Goal: Transaction & Acquisition: Purchase product/service

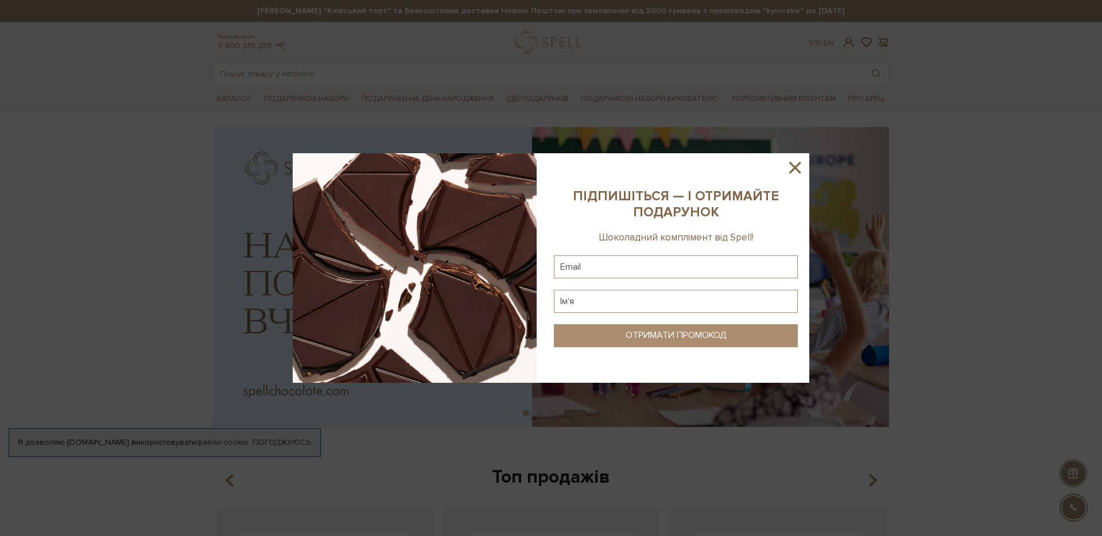
click at [775, 75] on div at bounding box center [551, 268] width 1102 height 536
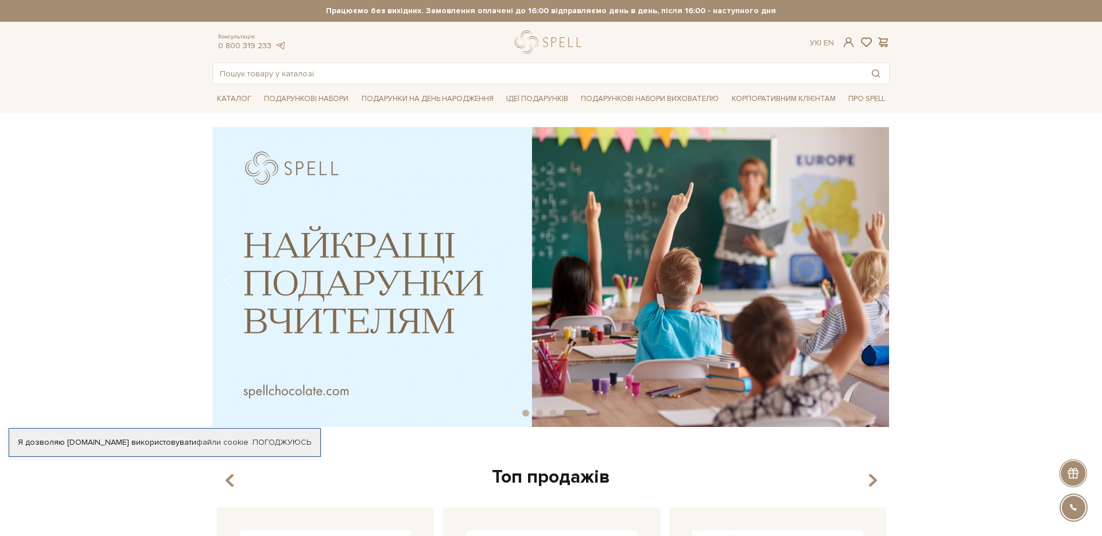
click at [120, 241] on div "slide 5 of 4" at bounding box center [551, 273] width 1102 height 292
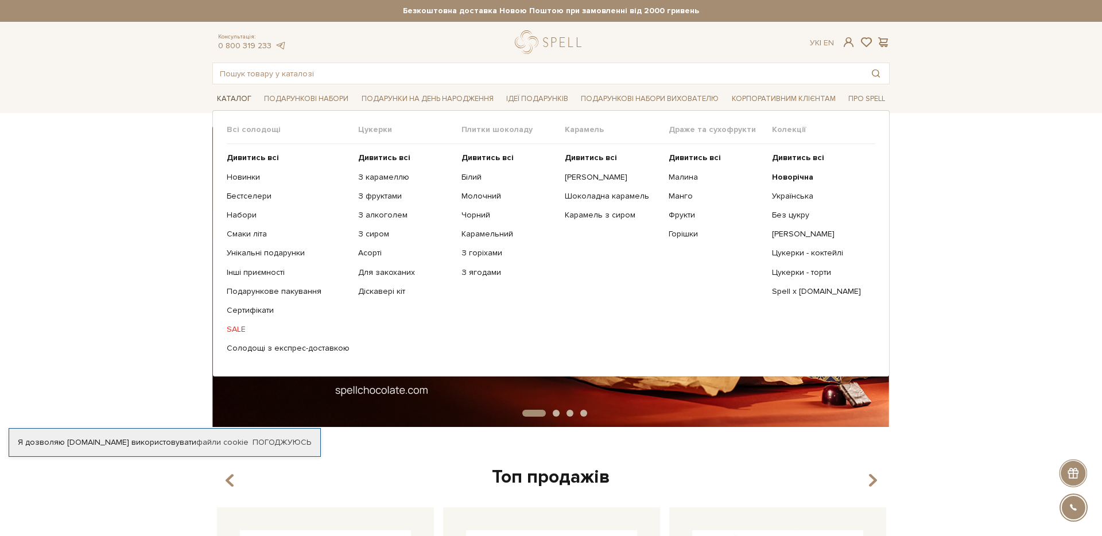
click at [234, 95] on link "Каталог" at bounding box center [234, 99] width 44 height 18
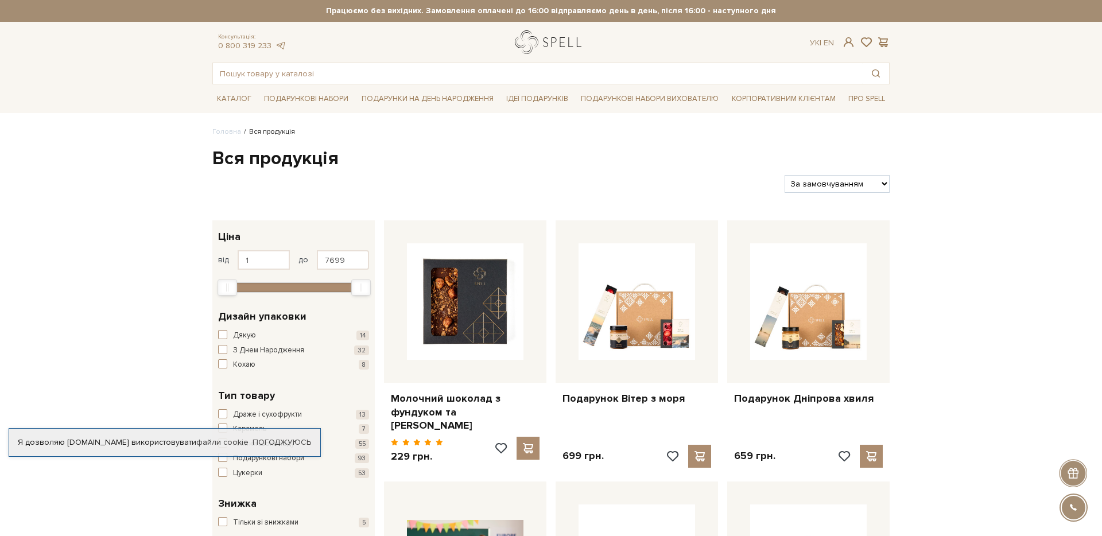
click at [549, 41] on link "logo" at bounding box center [551, 42] width 72 height 24
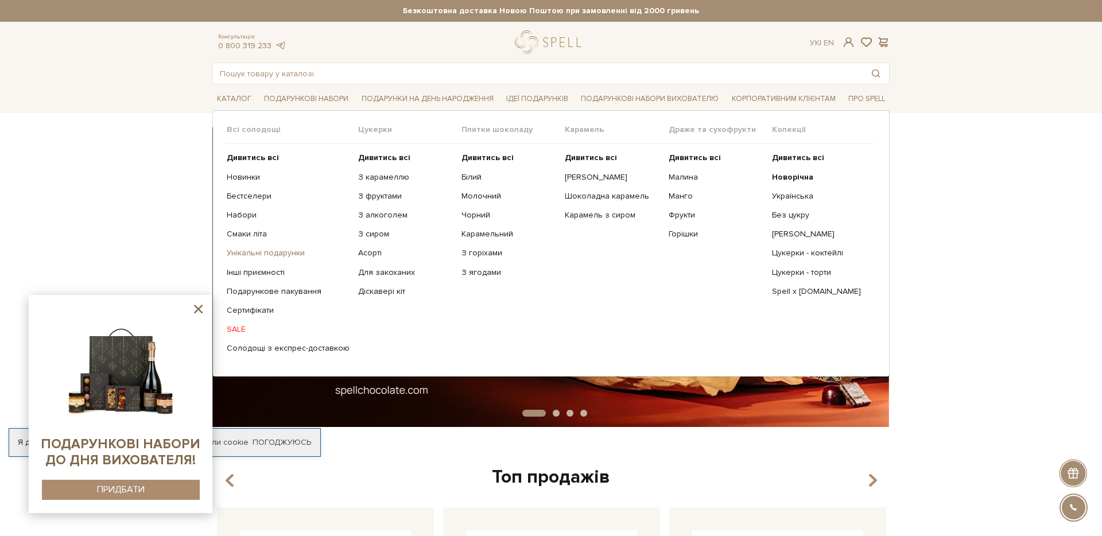
click at [250, 251] on link "Унікальні подарунки" at bounding box center [288, 253] width 123 height 10
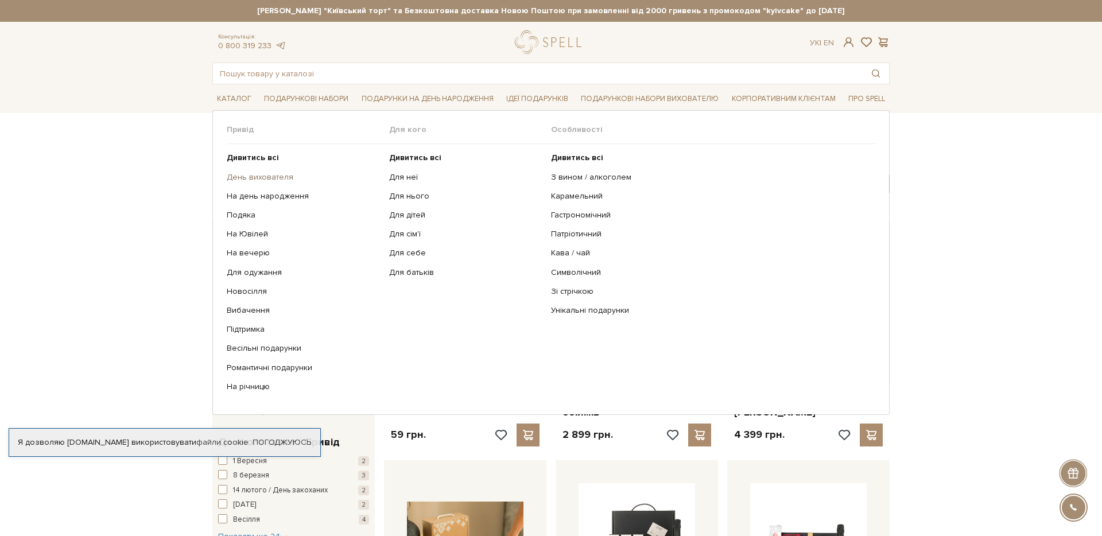
click at [258, 176] on link "День вихователя" at bounding box center [304, 177] width 154 height 10
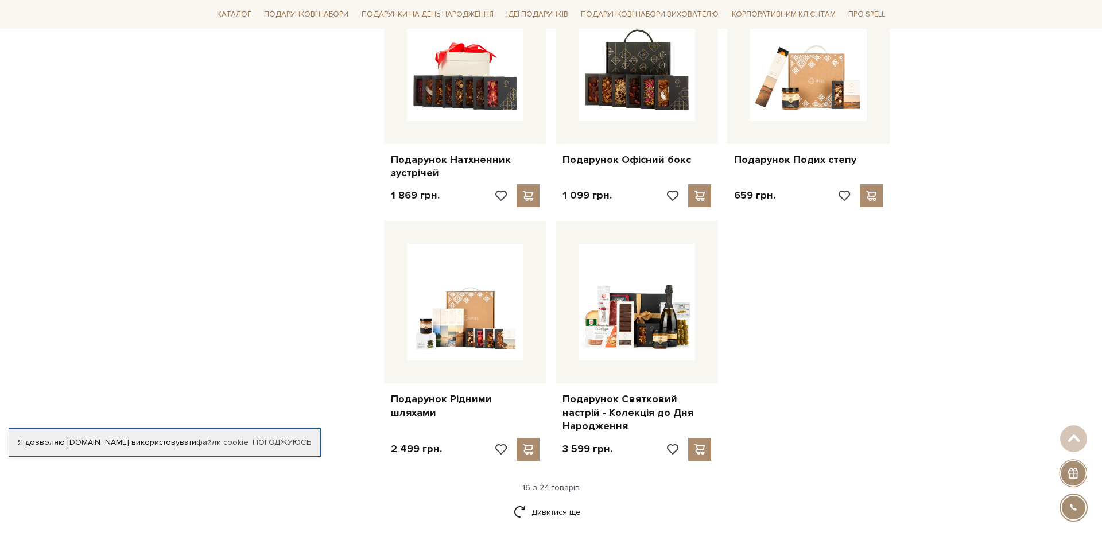
scroll to position [1219, 0]
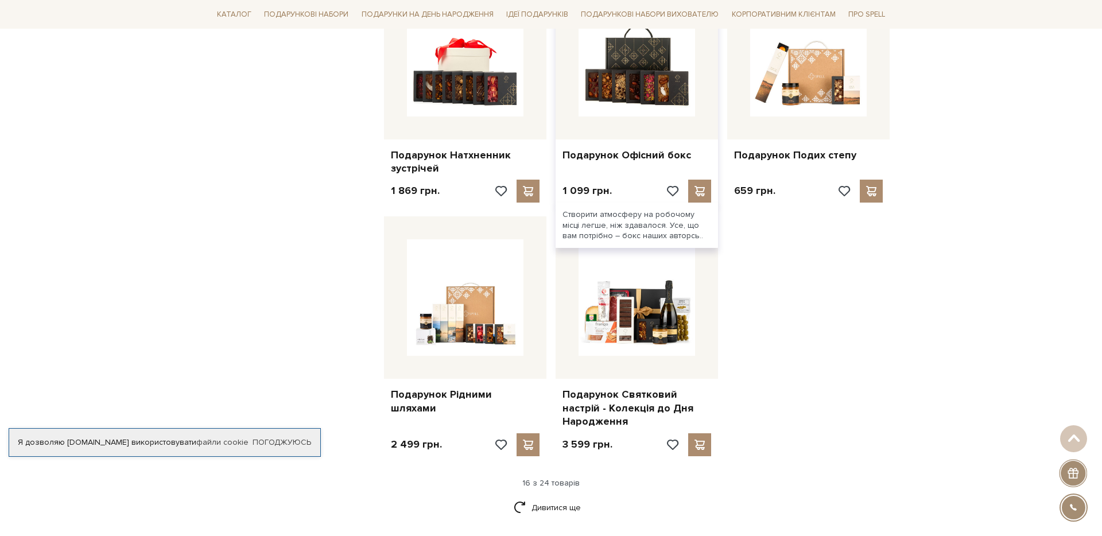
click at [608, 131] on div at bounding box center [637, 58] width 162 height 162
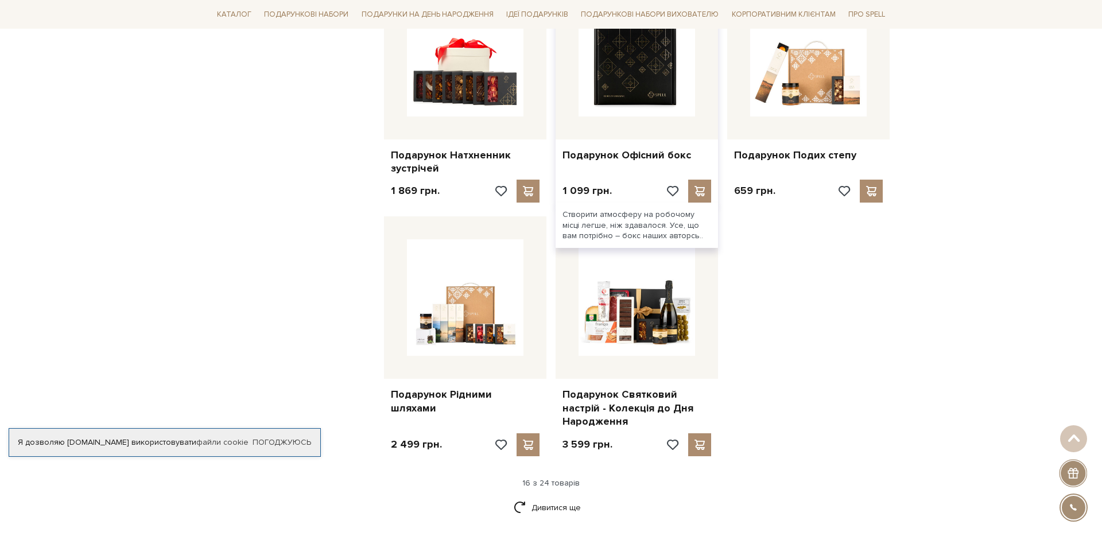
click at [612, 102] on img at bounding box center [637, 58] width 117 height 117
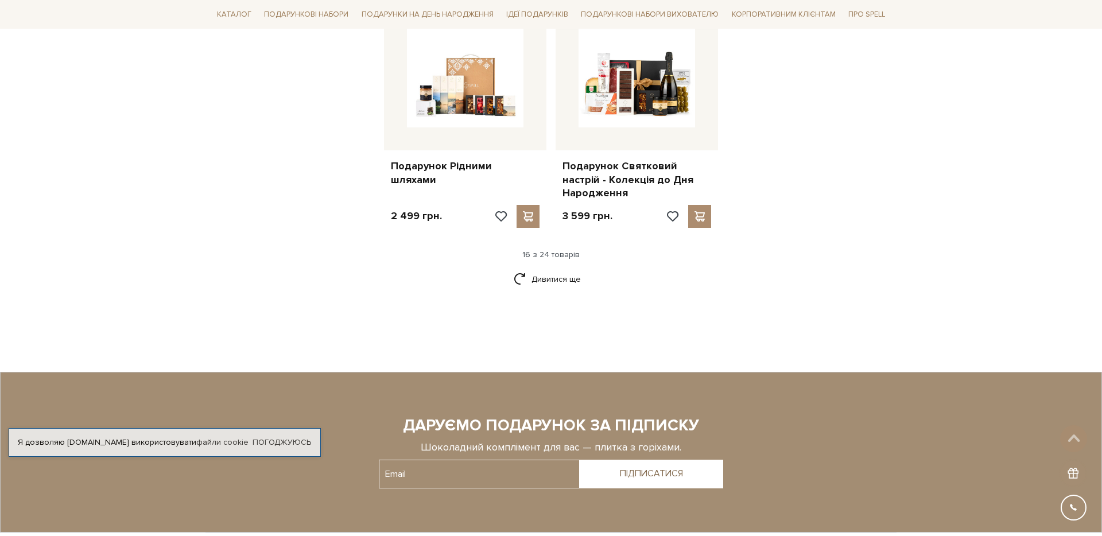
scroll to position [1448, 0]
click at [546, 277] on link "Дивитися ще" at bounding box center [551, 279] width 75 height 20
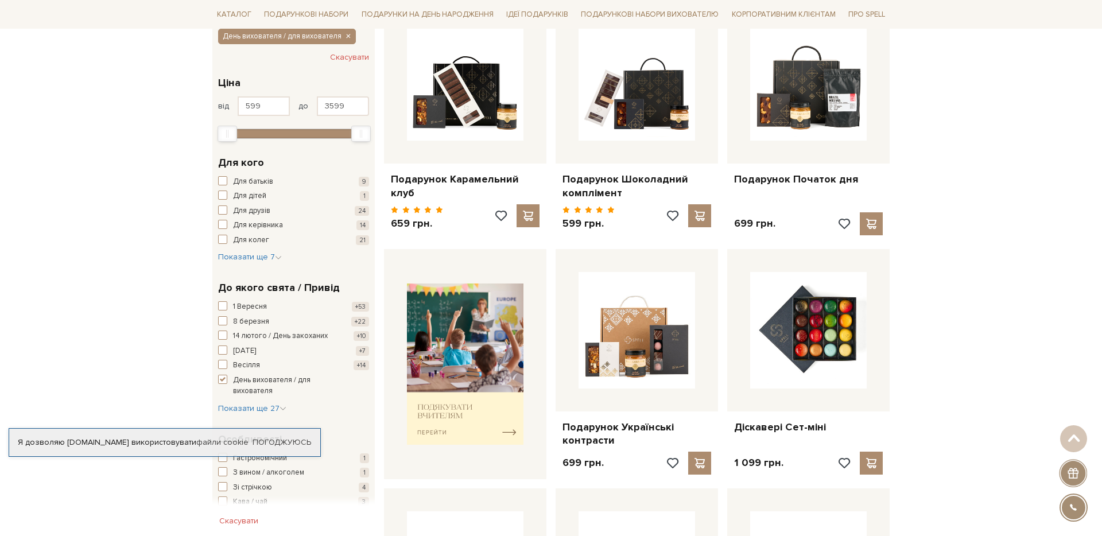
scroll to position [0, 0]
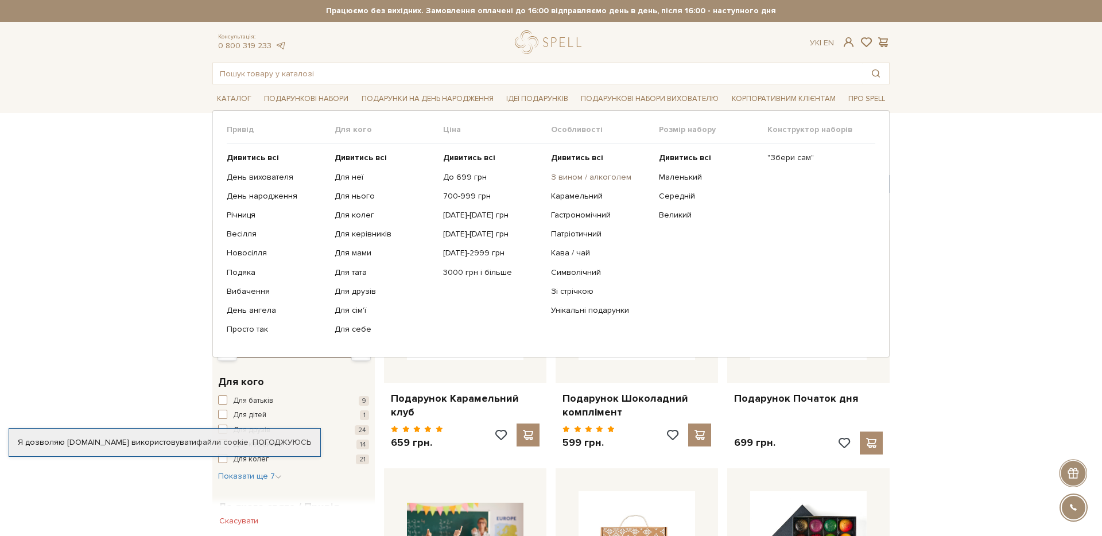
click at [584, 179] on link "З вином / алкоголем" at bounding box center [600, 177] width 99 height 10
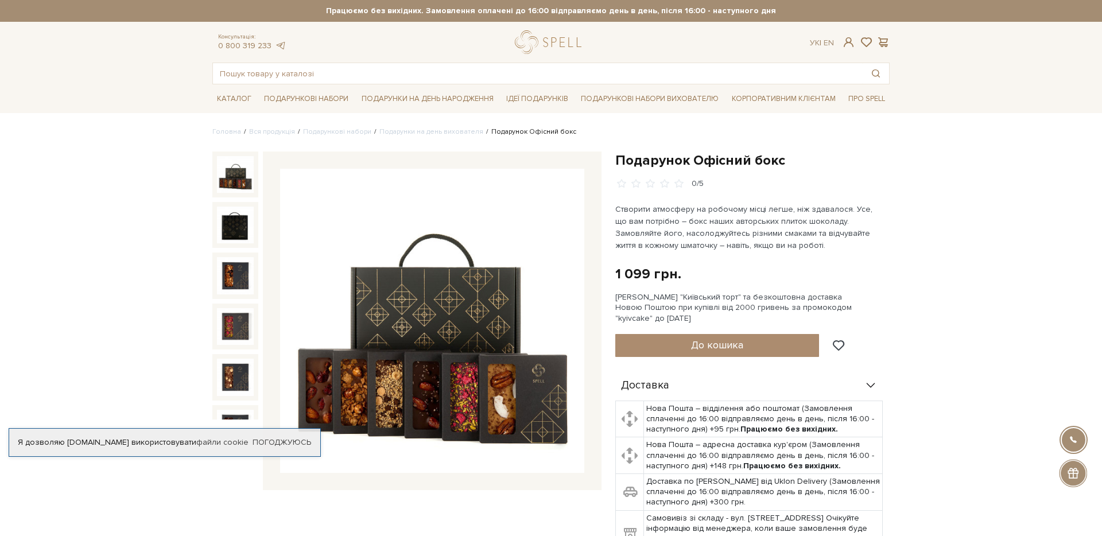
click at [425, 359] on img at bounding box center [432, 321] width 304 height 304
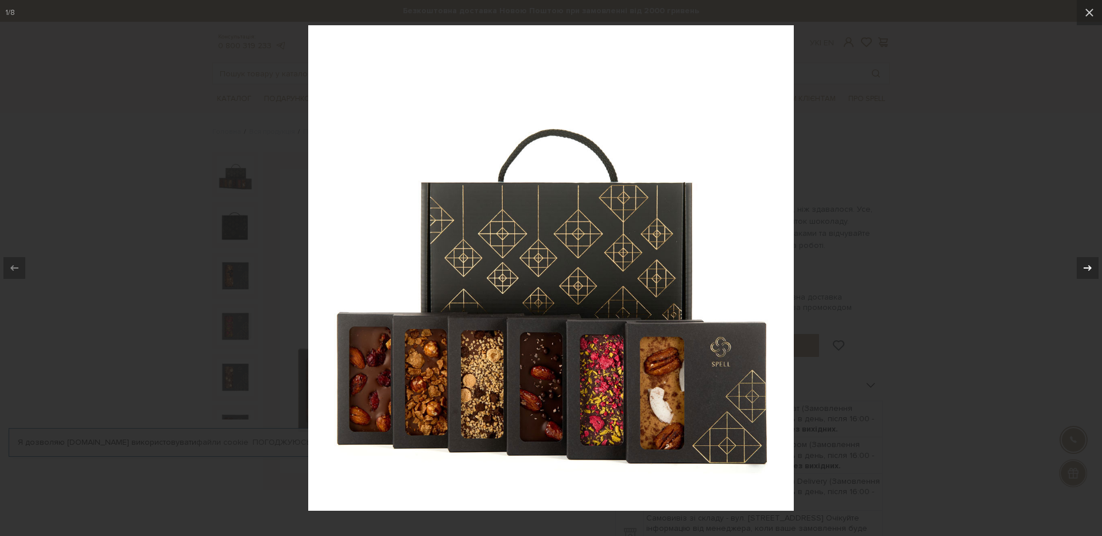
click at [1088, 265] on icon at bounding box center [1088, 268] width 14 height 14
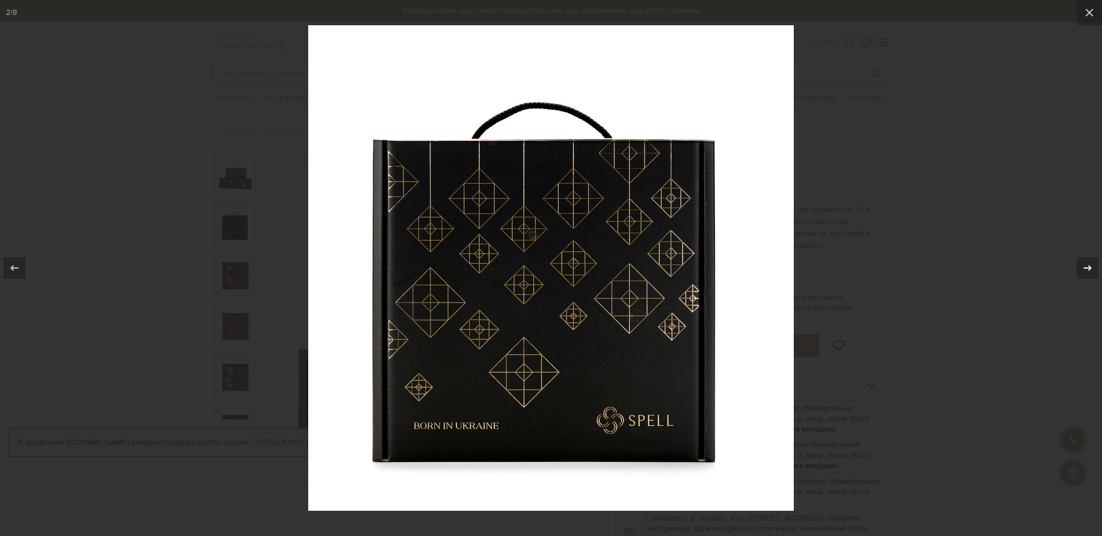
click at [1088, 265] on icon at bounding box center [1088, 268] width 8 height 6
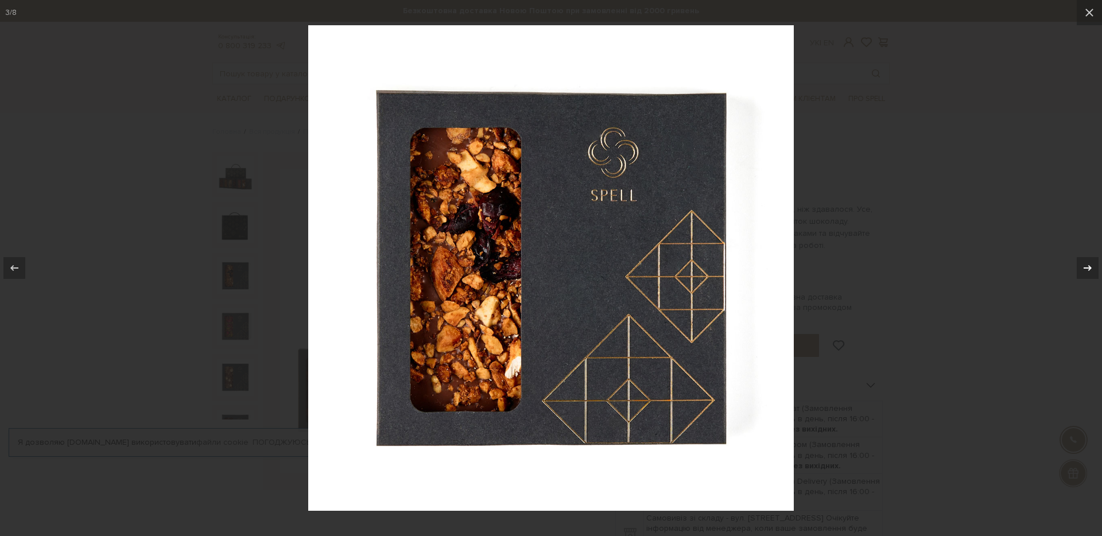
click at [1088, 265] on icon at bounding box center [1088, 268] width 8 height 6
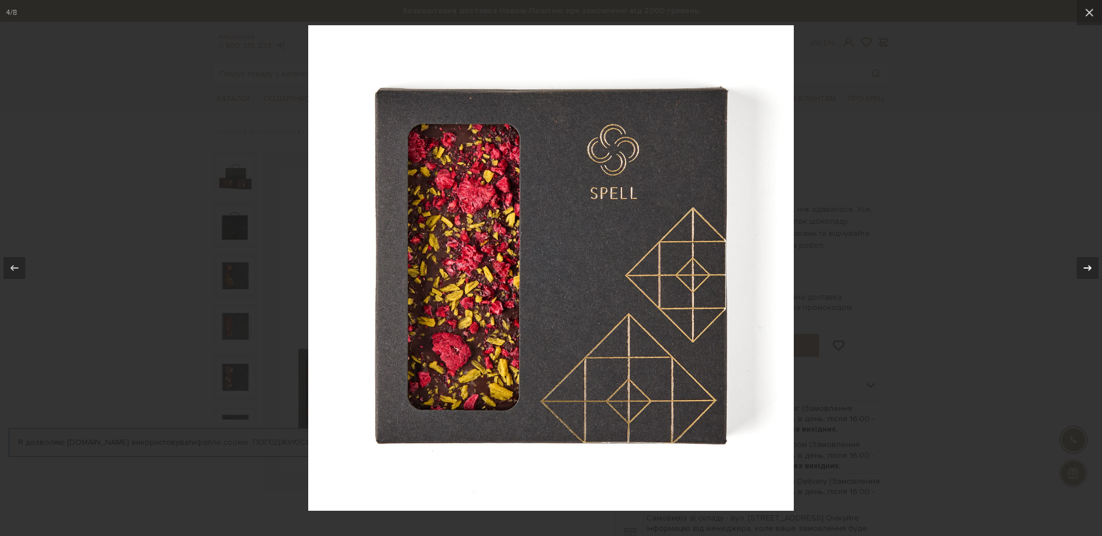
click at [1088, 266] on icon at bounding box center [1088, 268] width 8 height 6
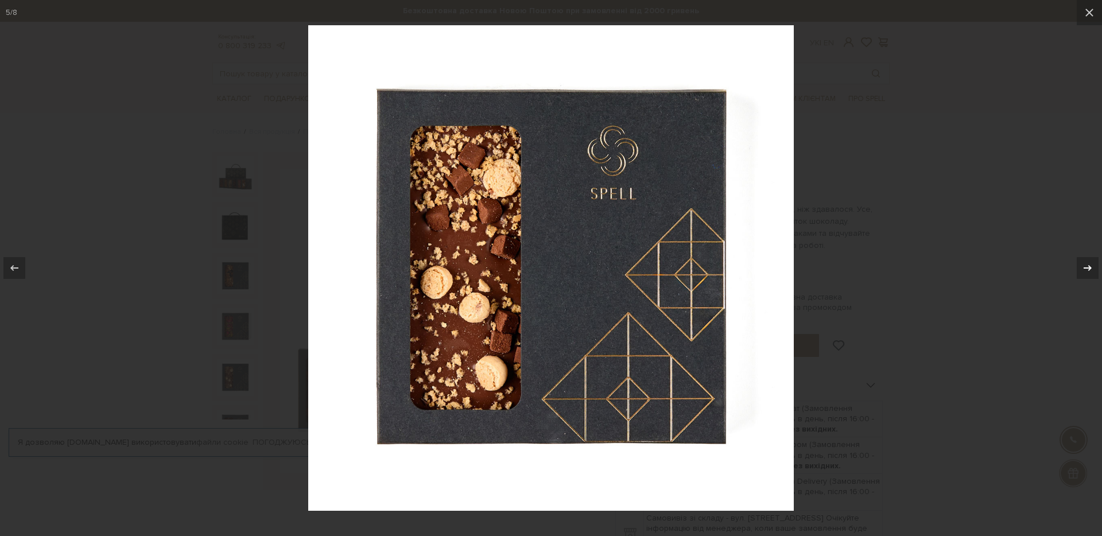
click at [1088, 266] on icon at bounding box center [1088, 268] width 8 height 6
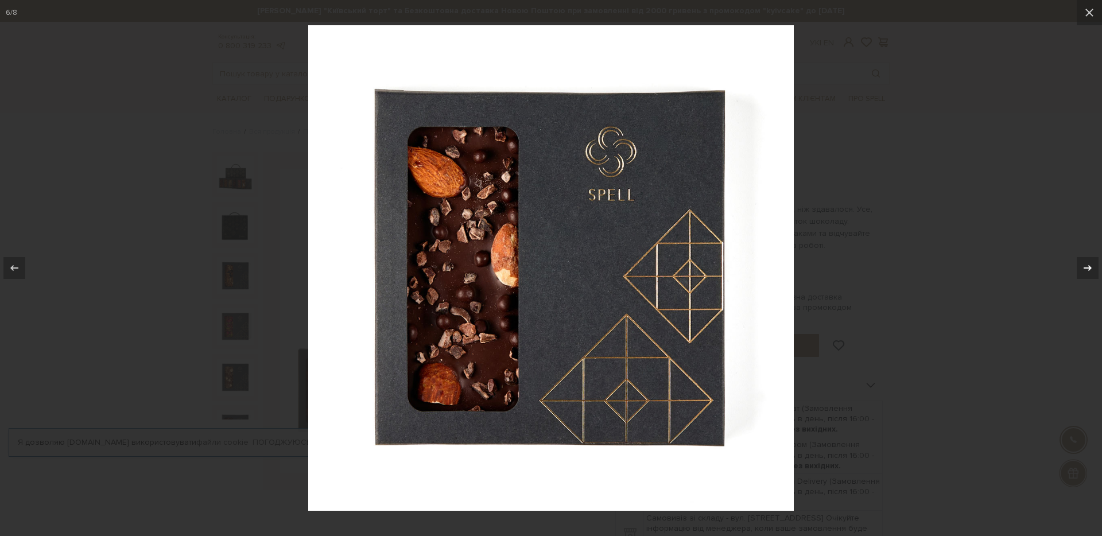
click at [1088, 266] on icon at bounding box center [1088, 268] width 8 height 6
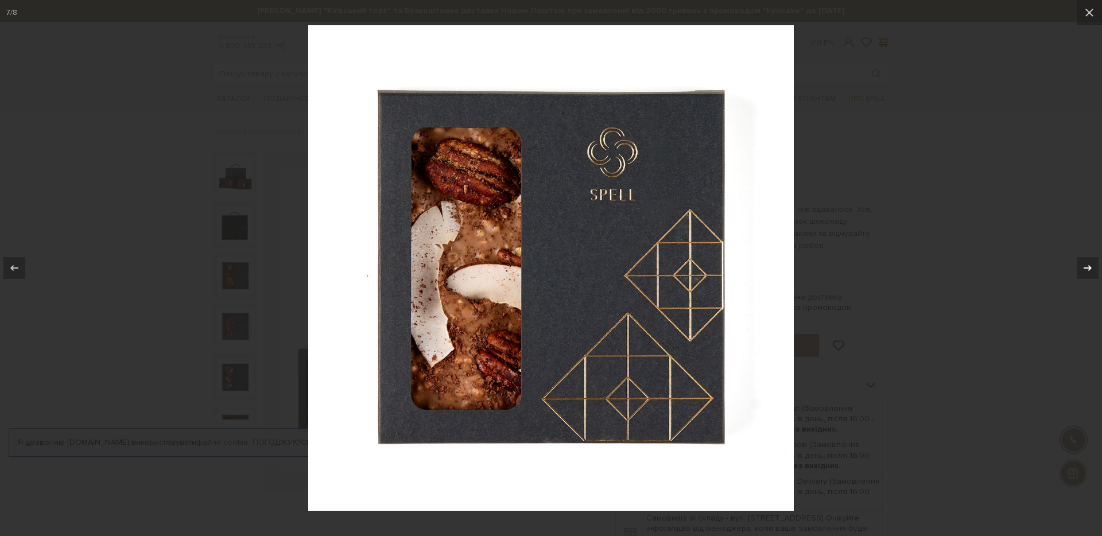
click at [1088, 266] on icon at bounding box center [1088, 268] width 8 height 6
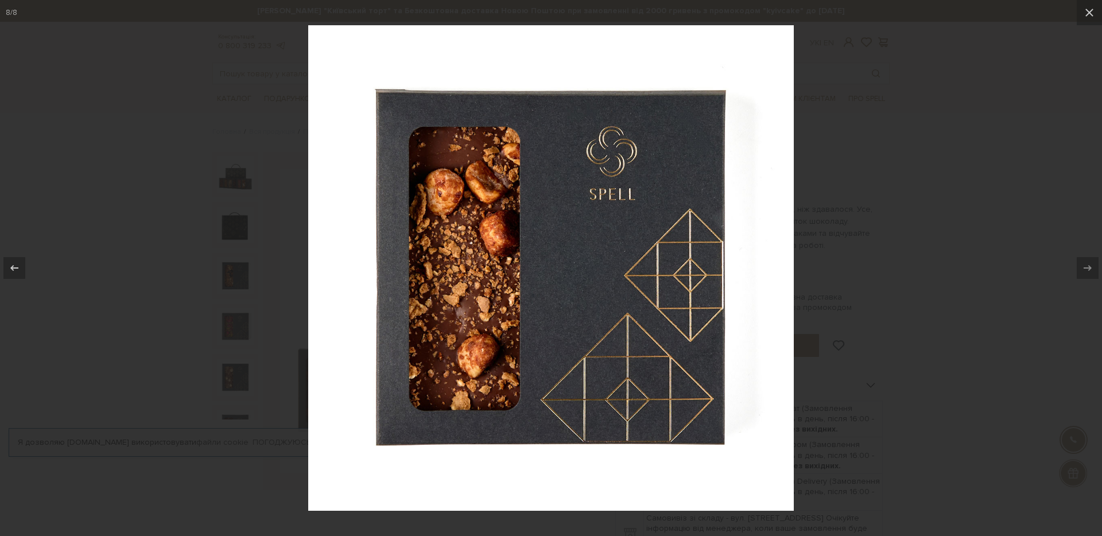
click at [986, 199] on div at bounding box center [551, 268] width 1102 height 536
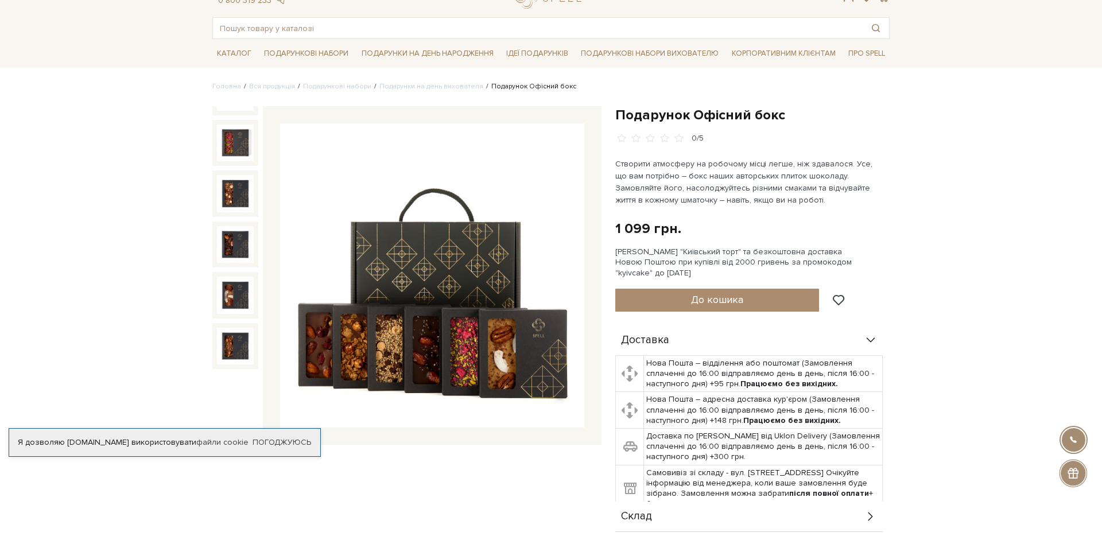
scroll to position [46, 0]
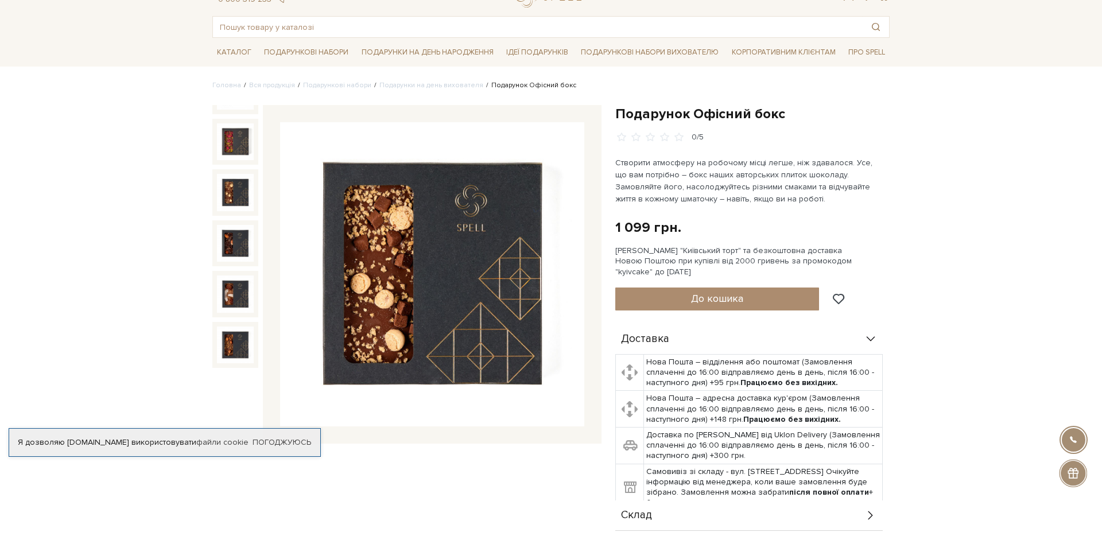
click at [244, 191] on img at bounding box center [235, 192] width 37 height 37
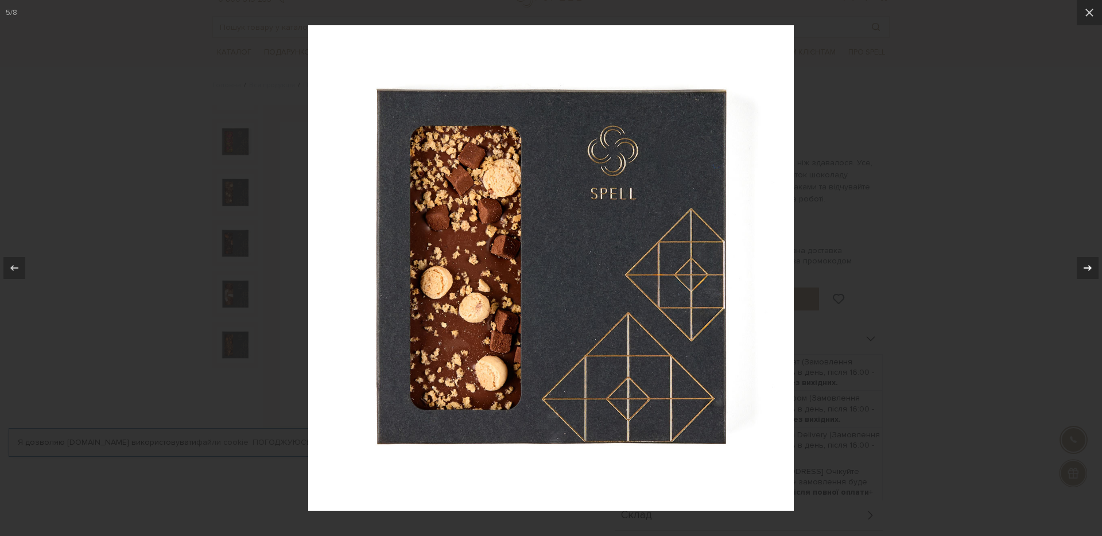
click at [1089, 273] on icon at bounding box center [1088, 268] width 14 height 14
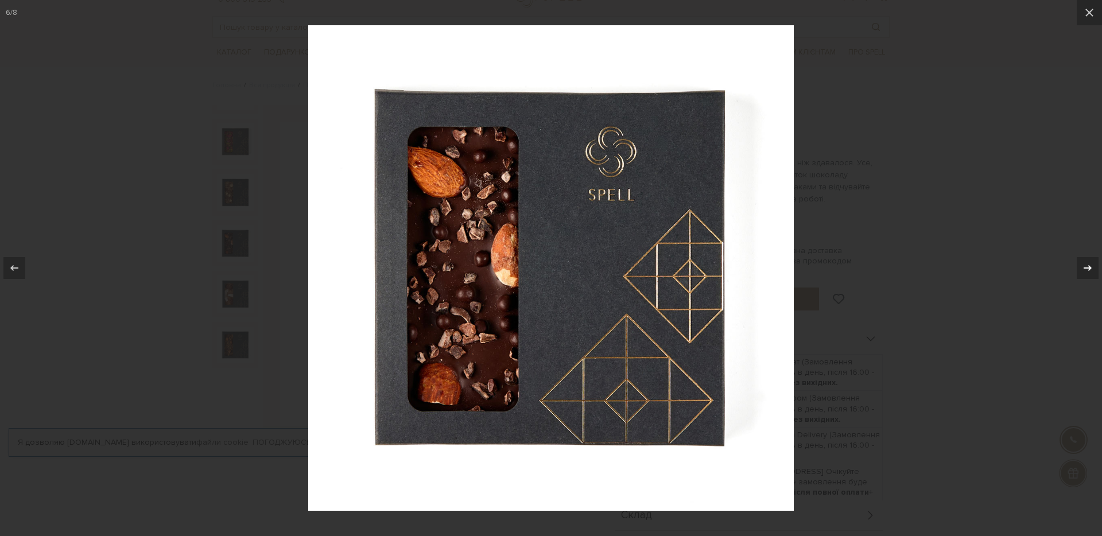
click at [1089, 273] on icon at bounding box center [1088, 268] width 14 height 14
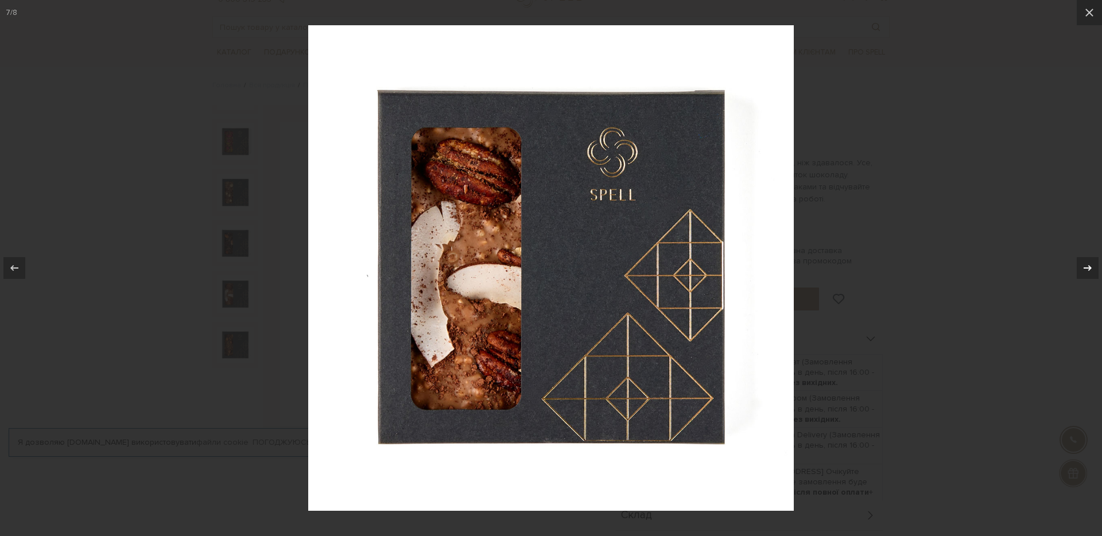
click at [1089, 273] on icon at bounding box center [1088, 268] width 14 height 14
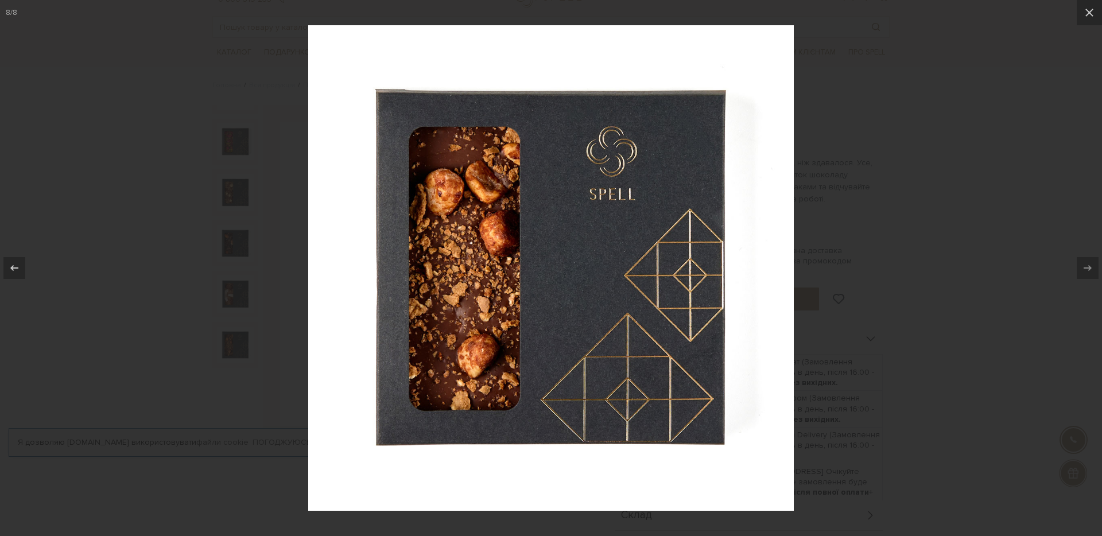
click at [992, 182] on div at bounding box center [551, 268] width 1102 height 536
